Goal: Transaction & Acquisition: Purchase product/service

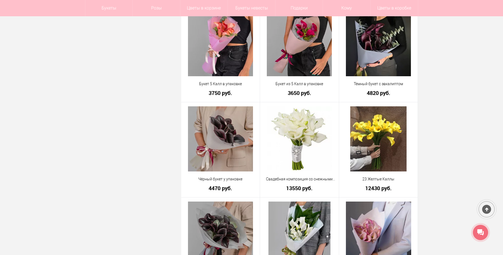
scroll to position [759, 0]
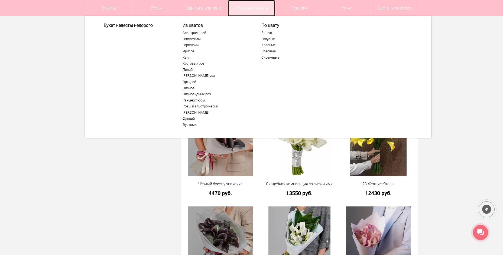
click at [253, 7] on link "Букеты невесты" at bounding box center [251, 8] width 47 height 16
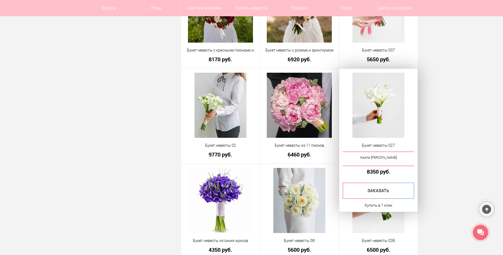
scroll to position [704, 0]
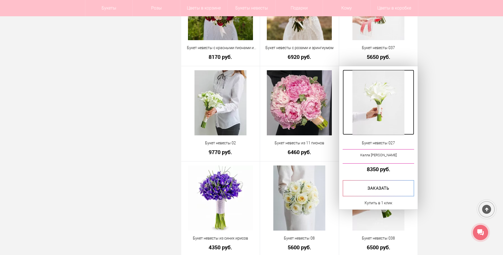
click at [370, 126] on img at bounding box center [378, 102] width 52 height 65
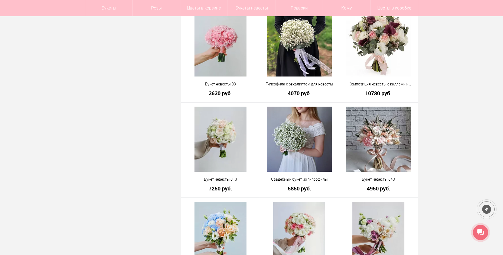
scroll to position [1398, 0]
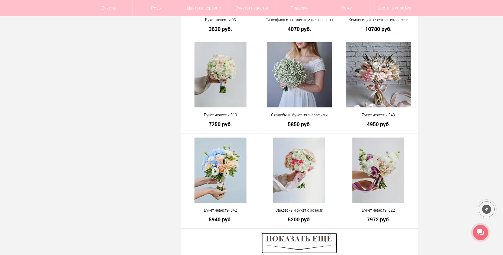
click at [306, 244] on img at bounding box center [299, 242] width 75 height 21
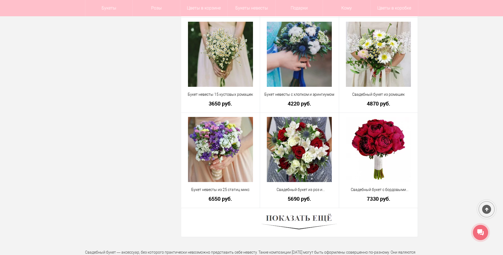
scroll to position [2942, 0]
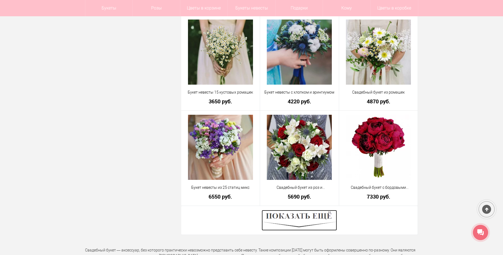
click at [295, 224] on img at bounding box center [299, 220] width 75 height 21
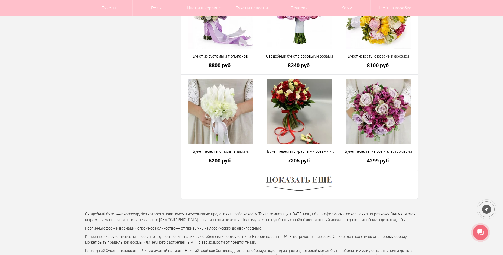
scroll to position [4514, 0]
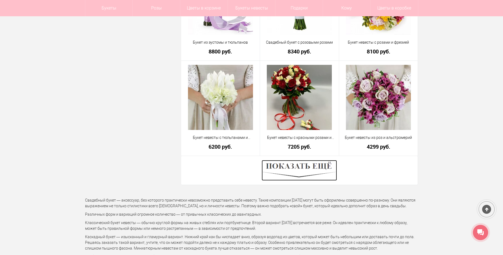
click at [317, 165] on img at bounding box center [299, 170] width 75 height 21
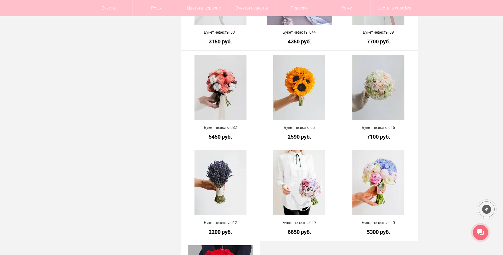
scroll to position [5074, 0]
